Goal: Navigation & Orientation: Find specific page/section

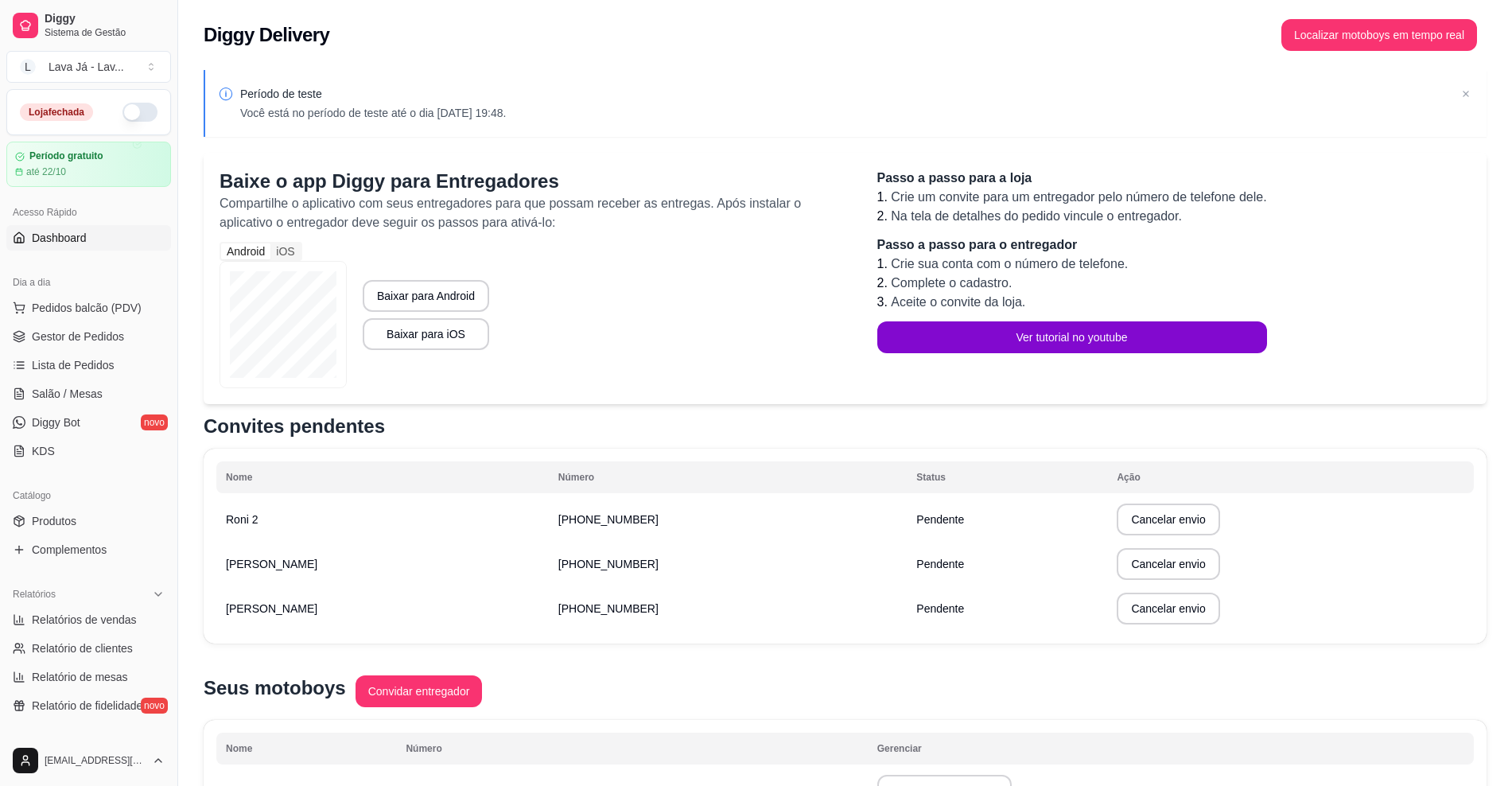
click at [74, 238] on span "Dashboard" at bounding box center [59, 238] width 55 height 16
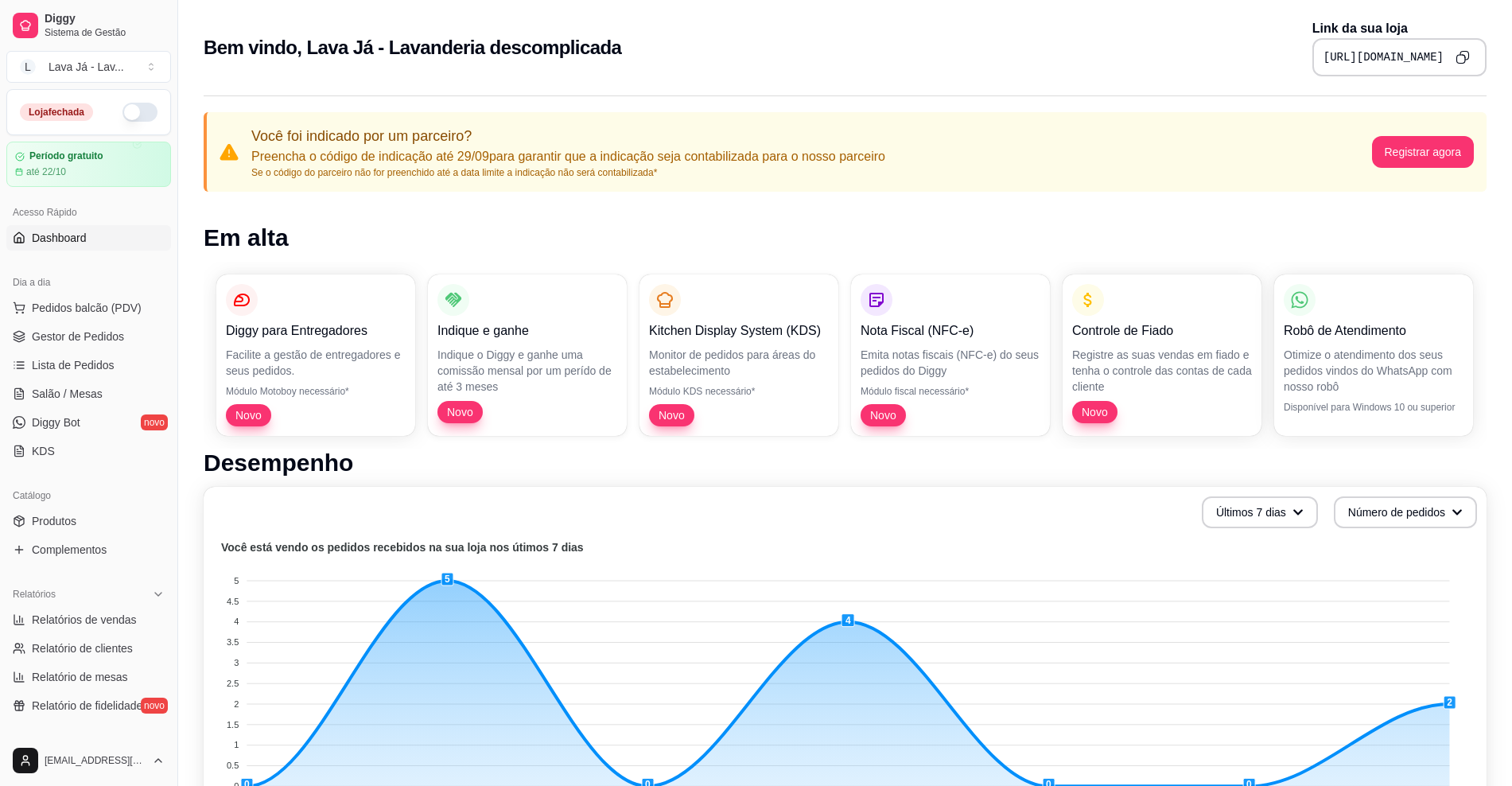
click at [1464, 53] on icon "Copy to clipboard" at bounding box center [1463, 57] width 14 height 14
